Goal: Check status: Check status

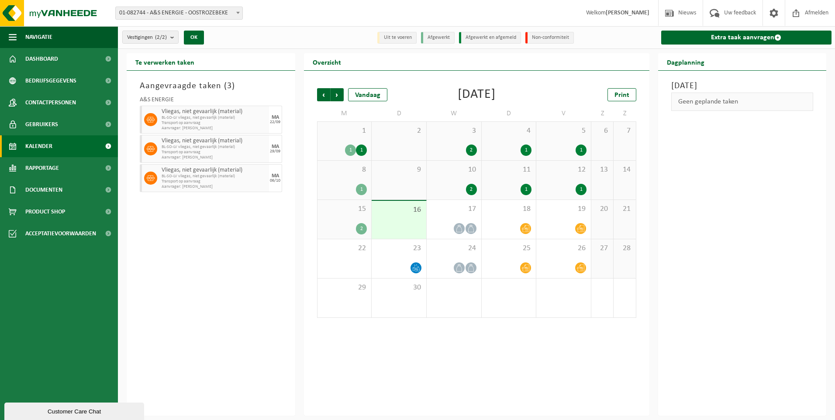
click at [560, 393] on div "Vorige Volgende Vandaag September 2025 Print M D W D V Z Z 1 1 1 2 3 2 4 1 5 1 …" at bounding box center [476, 243] width 345 height 345
click at [365, 228] on div "2" at bounding box center [361, 228] width 11 height 11
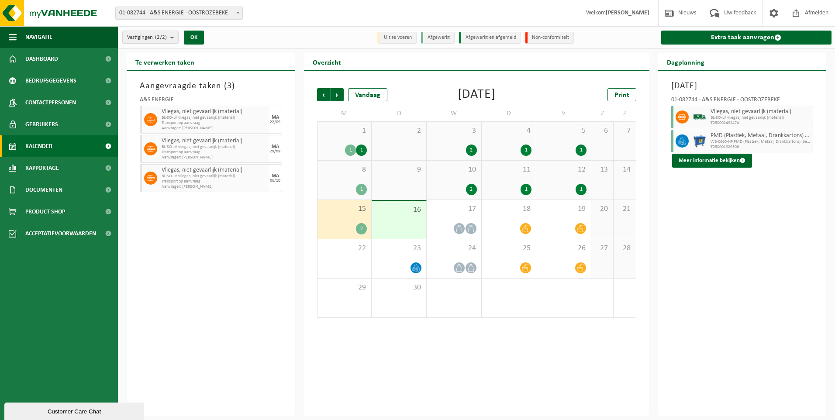
click at [361, 228] on div "2" at bounding box center [361, 228] width 11 height 11
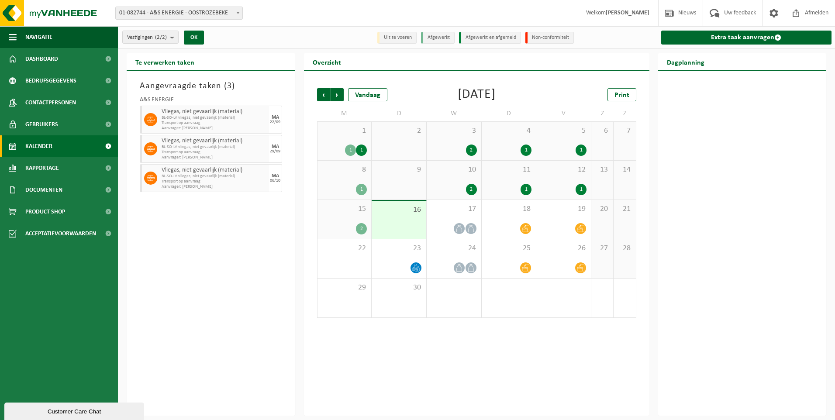
click at [340, 221] on div "15 2" at bounding box center [344, 219] width 54 height 39
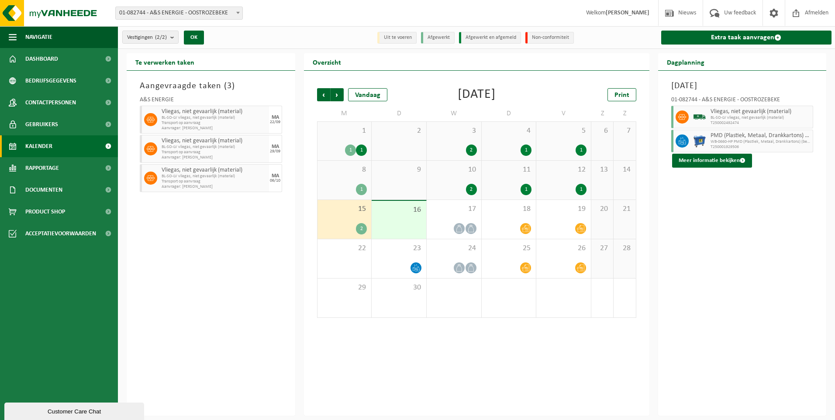
click at [347, 184] on div "1" at bounding box center [344, 189] width 45 height 11
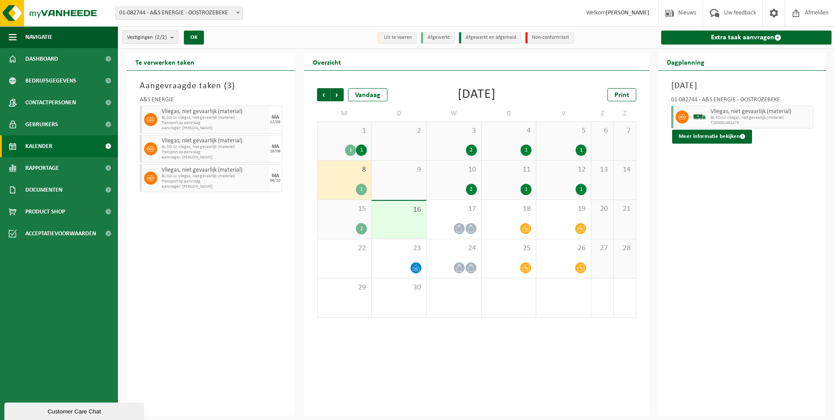
click at [351, 214] on div "15 2" at bounding box center [344, 219] width 54 height 39
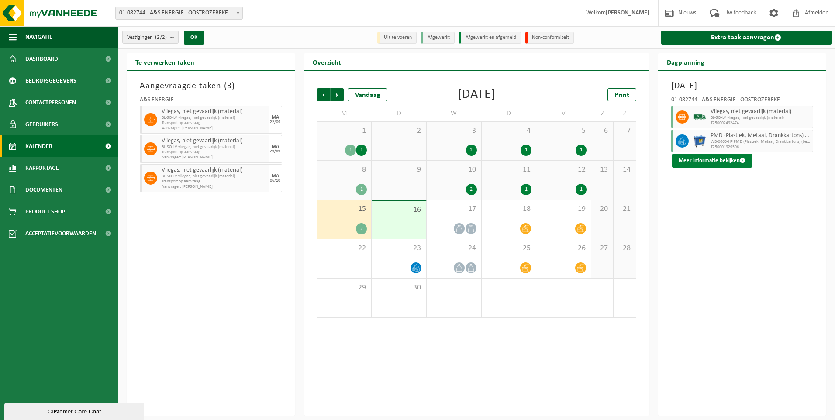
click at [693, 158] on button "Meer informatie bekijken" at bounding box center [712, 161] width 80 height 14
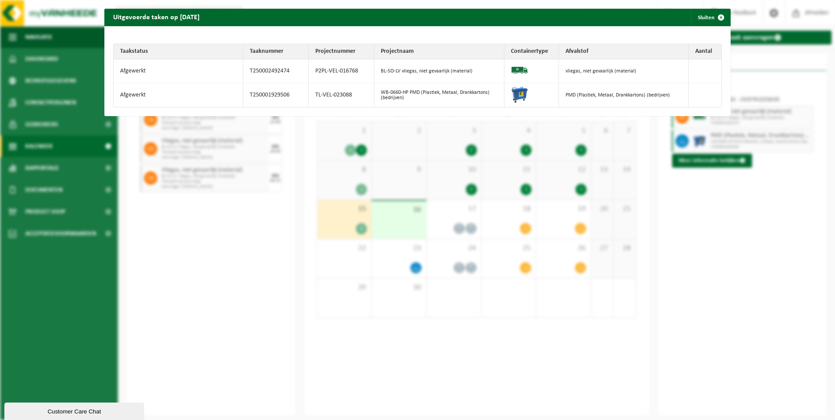
click at [469, 72] on td "BL-SO-LV vliegas, niet gevaarlijk (material)" at bounding box center [439, 71] width 130 height 24
click at [162, 98] on td "Afgewerkt" at bounding box center [178, 95] width 130 height 24
click at [714, 14] on span "button" at bounding box center [720, 17] width 17 height 17
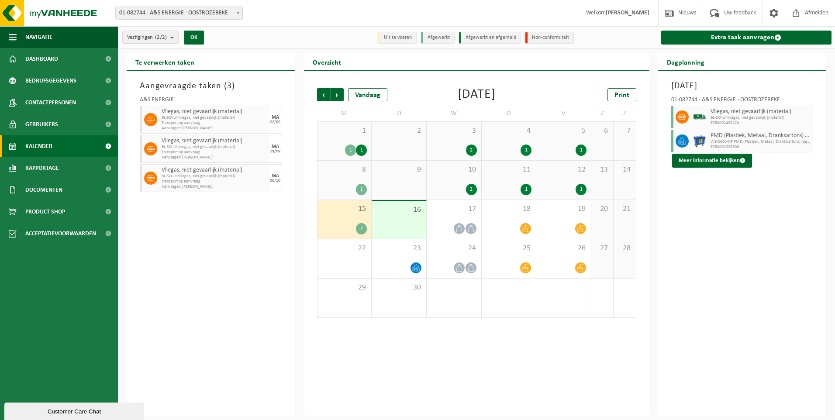
click at [348, 220] on div "15 2" at bounding box center [344, 219] width 54 height 39
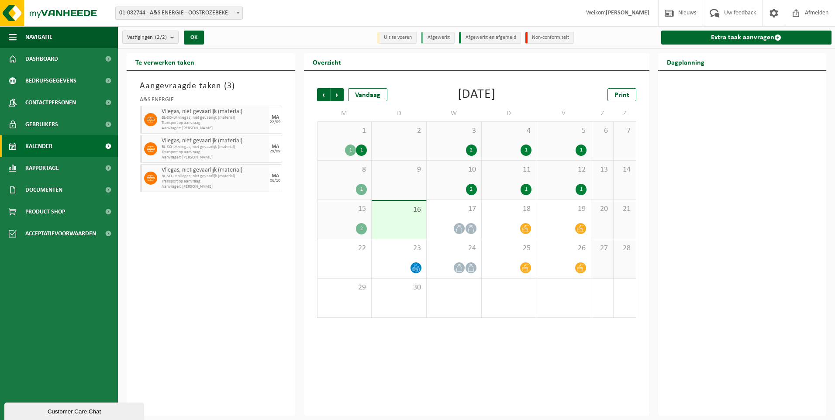
click at [349, 179] on div "8 1" at bounding box center [344, 180] width 54 height 39
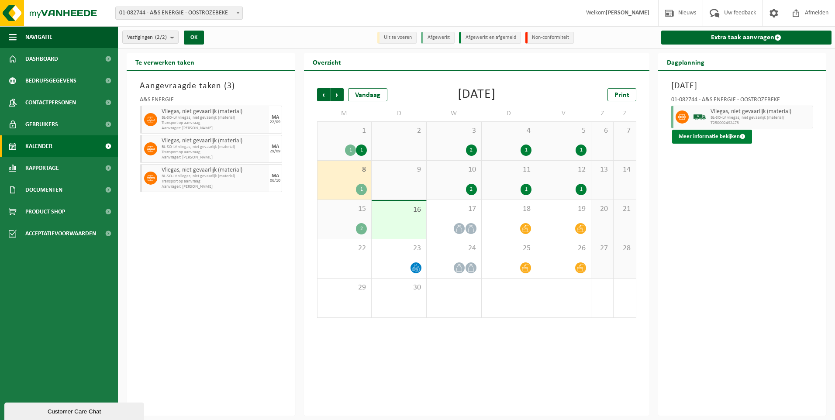
click at [732, 138] on button "Meer informatie bekijken" at bounding box center [712, 137] width 80 height 14
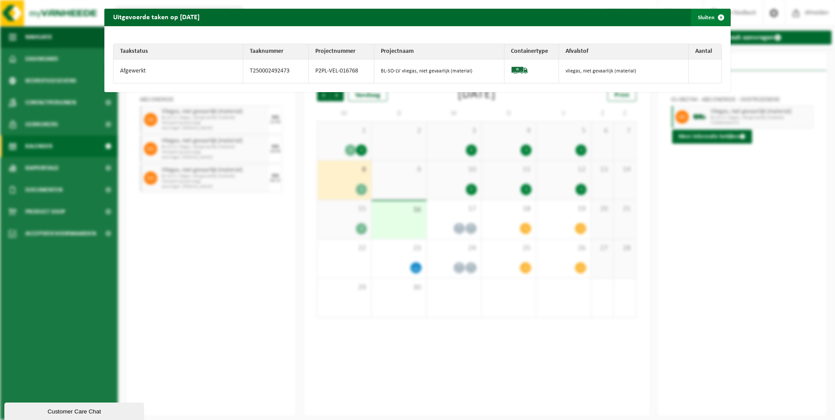
click at [715, 17] on span "button" at bounding box center [720, 17] width 17 height 17
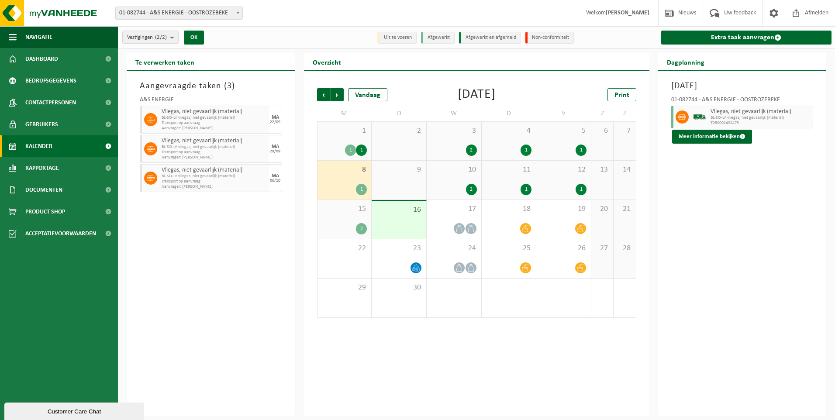
drag, startPoint x: 337, startPoint y: 203, endPoint x: 340, endPoint y: 217, distance: 13.4
click at [337, 204] on div "15 2" at bounding box center [344, 219] width 54 height 39
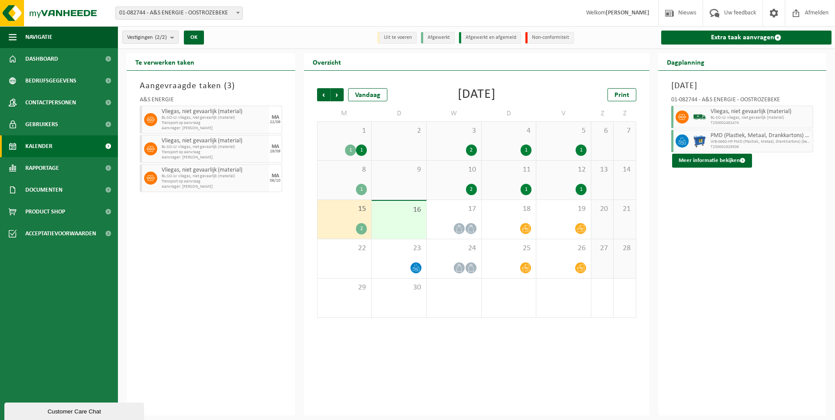
click at [339, 218] on div "15 2" at bounding box center [344, 219] width 54 height 39
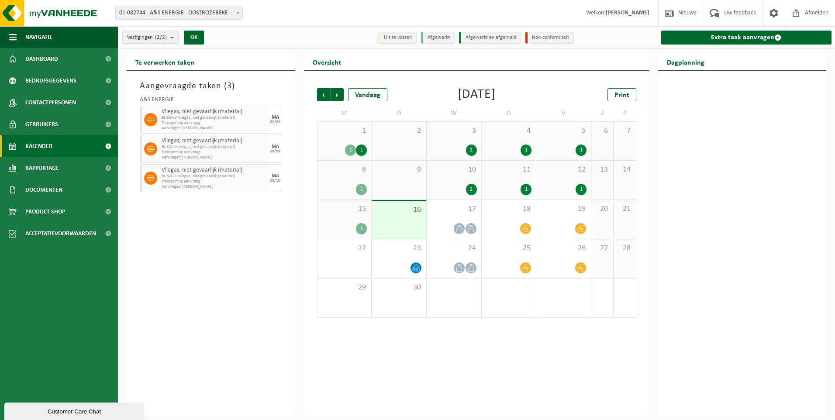
click at [339, 218] on div "15 2" at bounding box center [344, 219] width 54 height 39
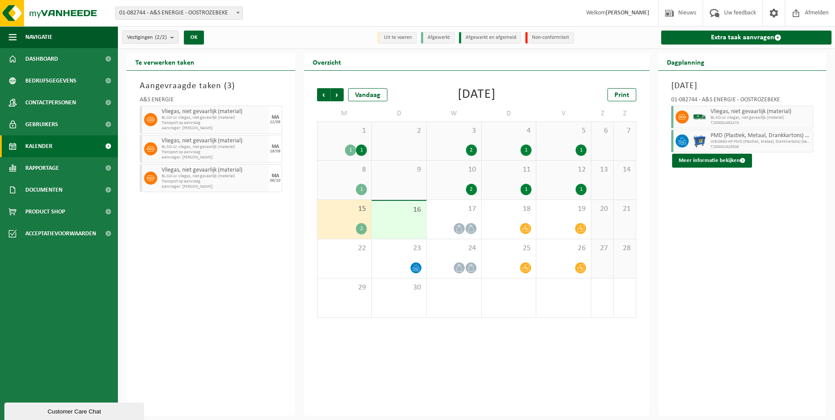
click at [709, 116] on div "Vliegas, niet gevaarlijk (material) BL-SO-LV vliegas, niet gevaarlijk (material…" at bounding box center [760, 117] width 105 height 23
click at [675, 117] on span at bounding box center [681, 116] width 13 height 13
click at [725, 108] on span "Vliegas, niet gevaarlijk (material)" at bounding box center [760, 111] width 100 height 7
click at [735, 119] on span "BL-SO-LV vliegas, niet gevaarlijk (material)" at bounding box center [760, 117] width 100 height 5
click at [676, 163] on button "Meer informatie bekijken" at bounding box center [712, 161] width 80 height 14
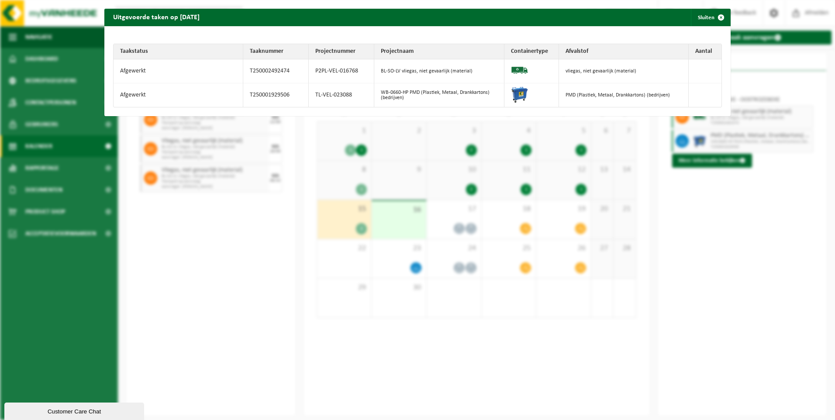
click at [623, 71] on td "vliegas, niet gevaarlijk (material)" at bounding box center [624, 71] width 130 height 24
